Goal: Check status: Check status

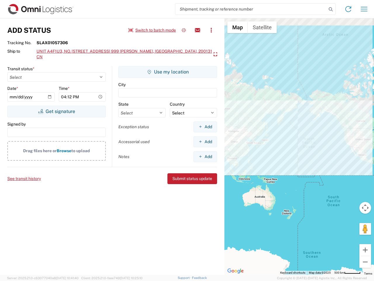
click at [251, 9] on input "search" at bounding box center [250, 9] width 151 height 11
click at [331, 9] on icon at bounding box center [331, 9] width 8 height 8
click at [348, 9] on icon at bounding box center [348, 8] width 9 height 9
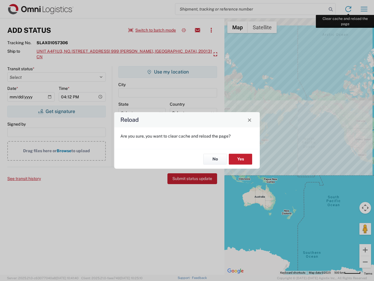
click at [364, 9] on div "Reload Are you sure, you want to clear cache and reload the page? No Yes" at bounding box center [187, 140] width 374 height 281
click at [152, 30] on div "Reload Are you sure, you want to clear cache and reload the page? No Yes" at bounding box center [187, 140] width 374 height 281
click at [184, 30] on div "Reload Are you sure, you want to clear cache and reload the page? No Yes" at bounding box center [187, 140] width 374 height 281
click at [198, 30] on div "Reload Are you sure, you want to clear cache and reload the page? No Yes" at bounding box center [187, 140] width 374 height 281
click at [211, 30] on div "Reload Are you sure, you want to clear cache and reload the page? No Yes" at bounding box center [187, 140] width 374 height 281
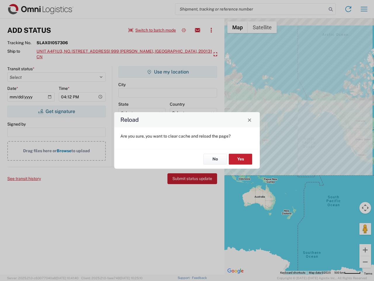
click at [127, 54] on div "Reload Are you sure, you want to clear cache and reload the page? No Yes" at bounding box center [187, 140] width 374 height 281
click at [56, 111] on div "Reload Are you sure, you want to clear cache and reload the page? No Yes" at bounding box center [187, 140] width 374 height 281
